Goal: Task Accomplishment & Management: Complete application form

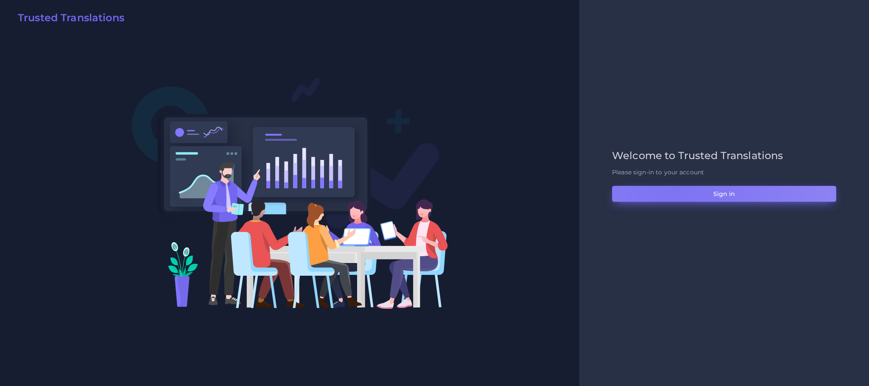
click at [673, 186] on button "Sign in" at bounding box center [724, 194] width 224 height 16
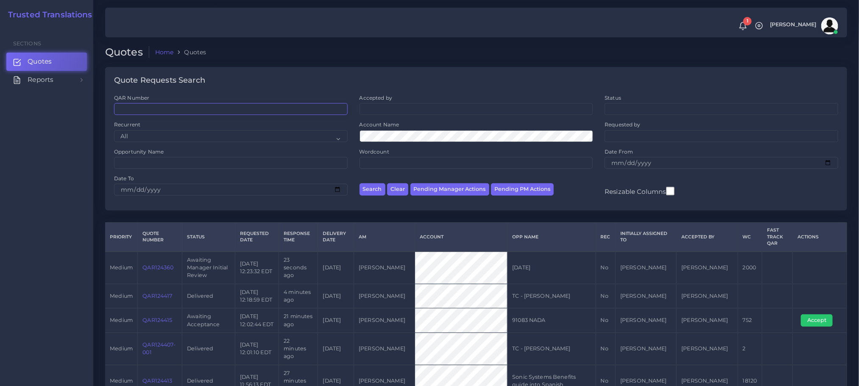
drag, startPoint x: 193, startPoint y: 107, endPoint x: 200, endPoint y: 107, distance: 7.6
click at [200, 107] on input "QAR Number" at bounding box center [231, 109] width 234 height 12
paste input "QAR124360"
type input "QAR124360"
click at [360, 183] on button "Search" at bounding box center [373, 189] width 26 height 12
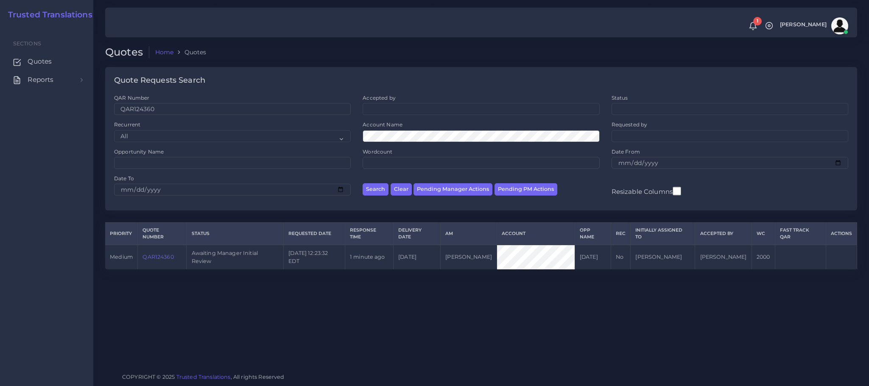
click at [674, 307] on div "Quotes Home Quotes Quote Requests Search QAR Number QAR124360 Accepted by All" at bounding box center [481, 183] width 776 height 366
click at [163, 254] on link "QAR124360" at bounding box center [158, 257] width 31 height 6
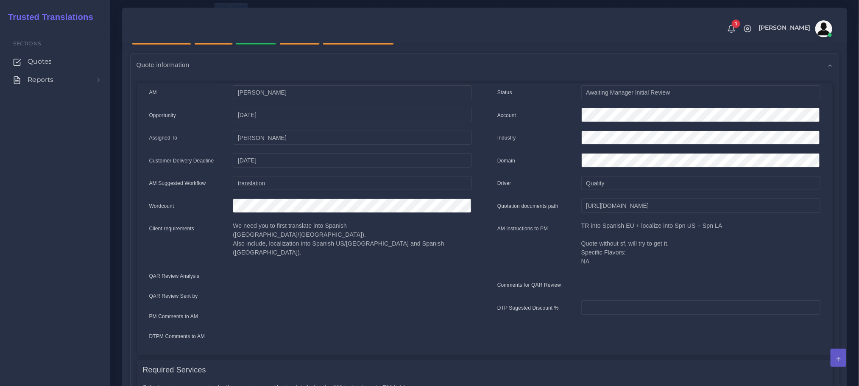
scroll to position [191, 0]
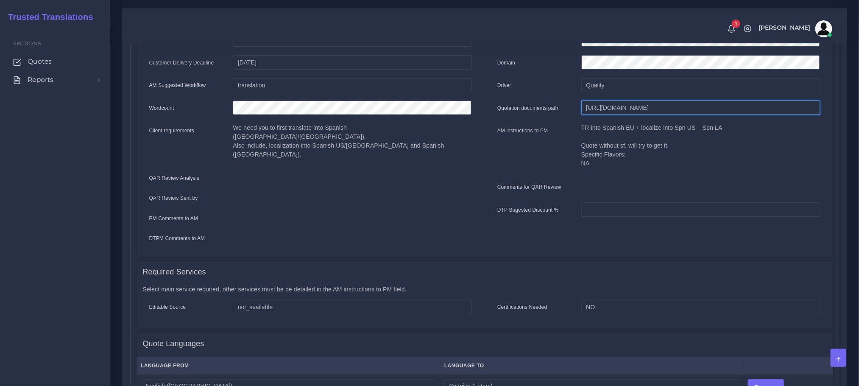
click at [633, 104] on input "[URL][DOMAIN_NAME]" at bounding box center [701, 108] width 239 height 14
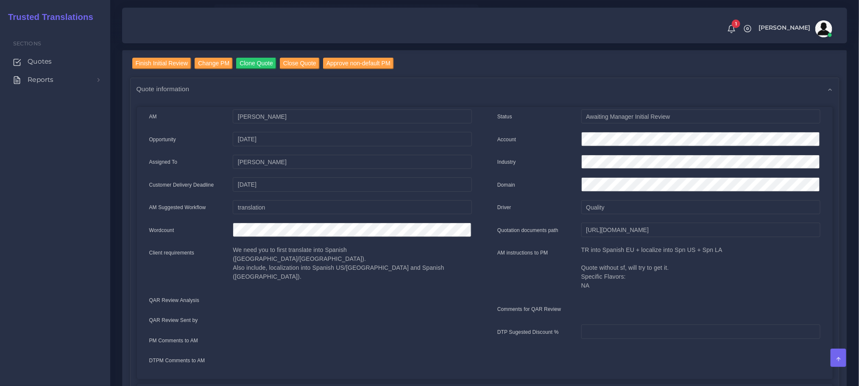
scroll to position [60, 0]
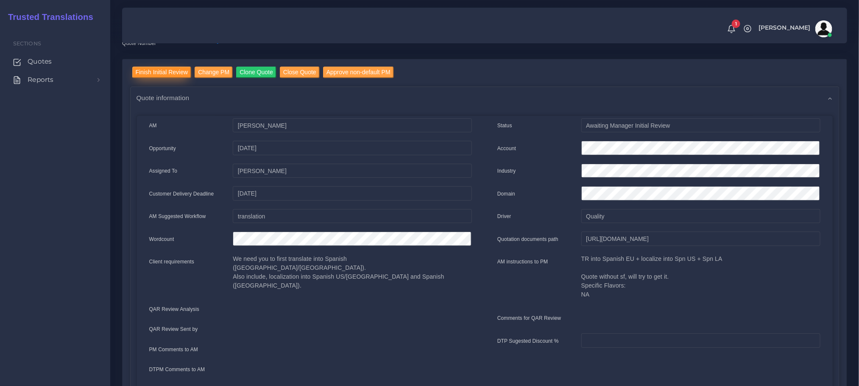
click at [166, 74] on input "Finish Initial Review" at bounding box center [161, 72] width 59 height 11
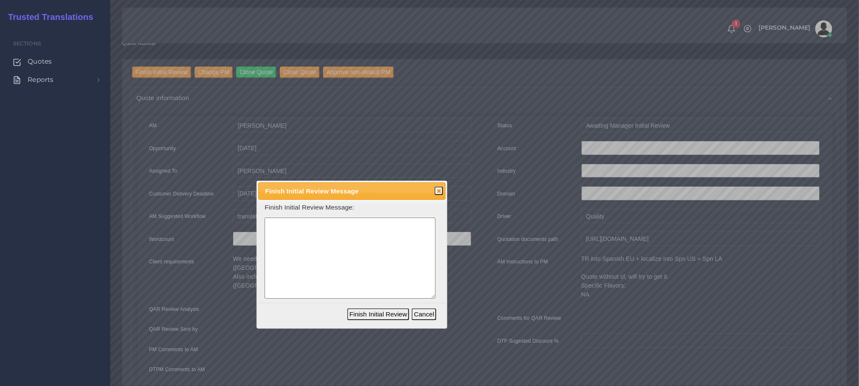
drag, startPoint x: 420, startPoint y: 129, endPoint x: 336, endPoint y: 191, distance: 104.3
click at [341, 191] on span "Finish Initial Review Message" at bounding box center [343, 191] width 156 height 10
click at [321, 236] on textarea at bounding box center [348, 258] width 171 height 81
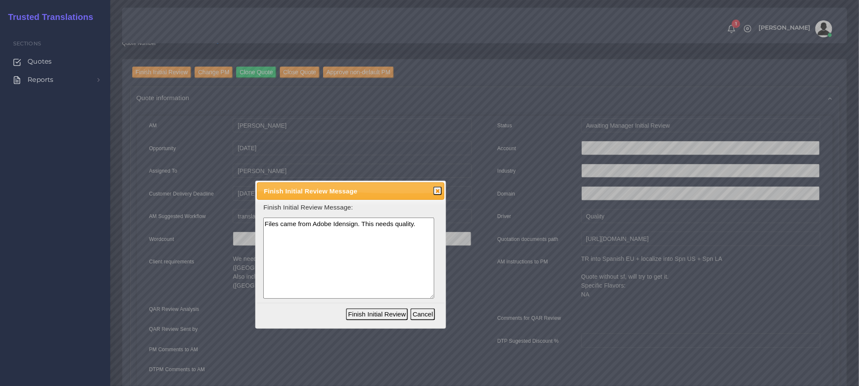
drag, startPoint x: 324, startPoint y: 247, endPoint x: 217, endPoint y: 177, distance: 127.5
click at [217, 177] on body "1 Notifications 1 New Driver Update: Extra Quality renamed to Quality Changed" at bounding box center [429, 133] width 859 height 386
paste textarea "The files come from Adobe InDesign. This is a book that will most likely go to …"
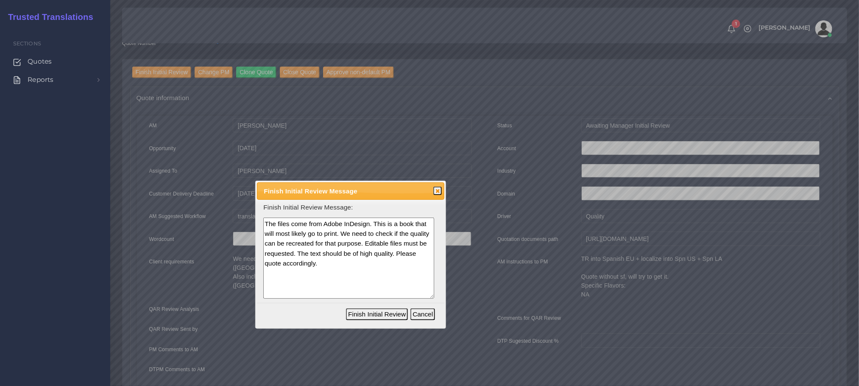
type textarea "The files come from Adobe InDesign. This is a book that will most likely go to …"
click at [377, 314] on button "Finish Initial Review" at bounding box center [377, 314] width 62 height 12
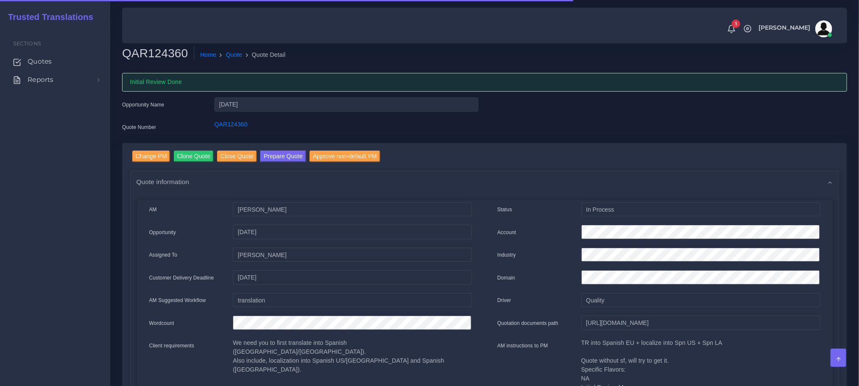
drag, startPoint x: 416, startPoint y: 364, endPoint x: 348, endPoint y: 359, distance: 68.5
click at [348, 359] on div "We need you to first translate into Spanish ([GEOGRAPHIC_DATA]/[GEOGRAPHIC_DATA…" at bounding box center [353, 359] width 252 height 42
